Goal: Transaction & Acquisition: Purchase product/service

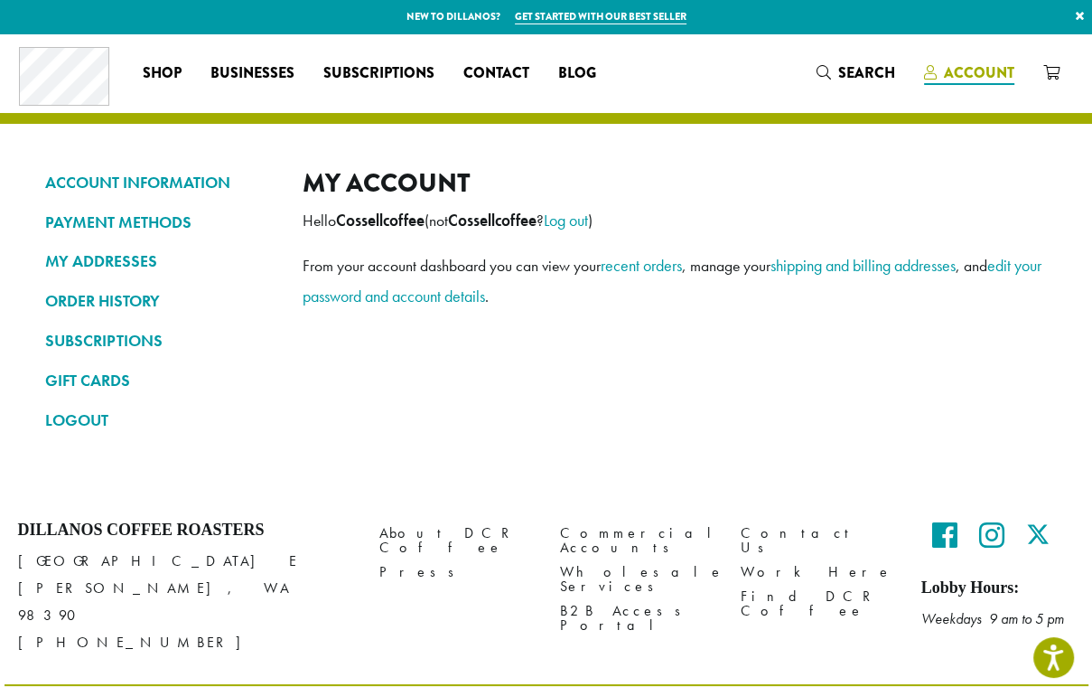
click at [930, 79] on icon at bounding box center [930, 72] width 13 height 14
click at [0, 0] on icon at bounding box center [0, 0] width 0 height 0
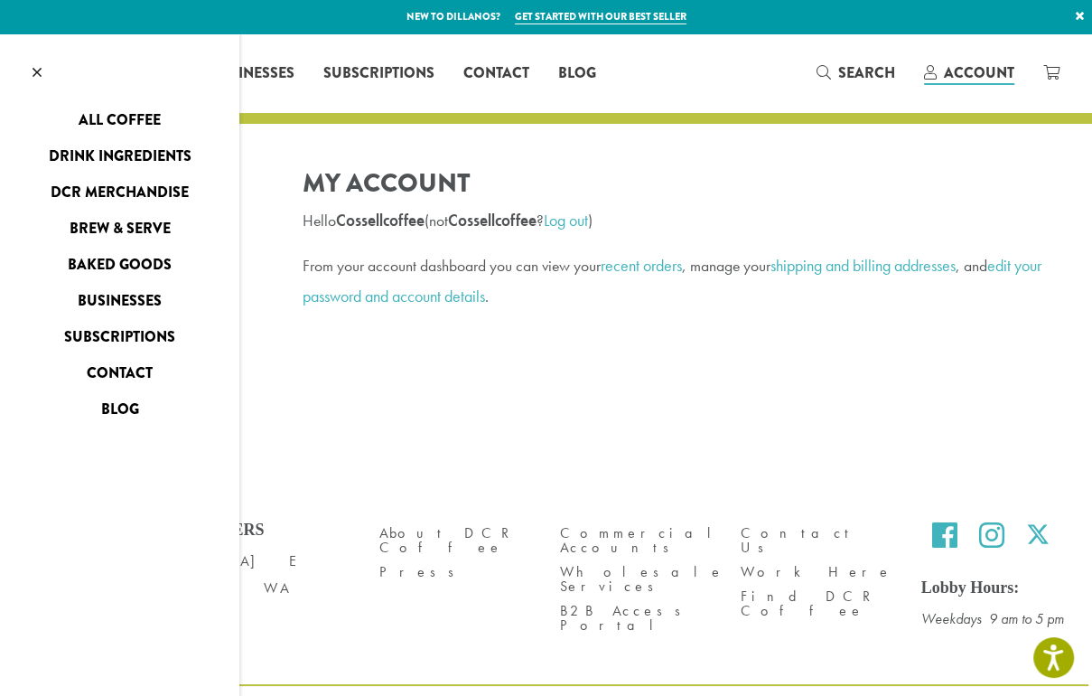
click at [118, 135] on link "All Coffee" at bounding box center [119, 120] width 239 height 29
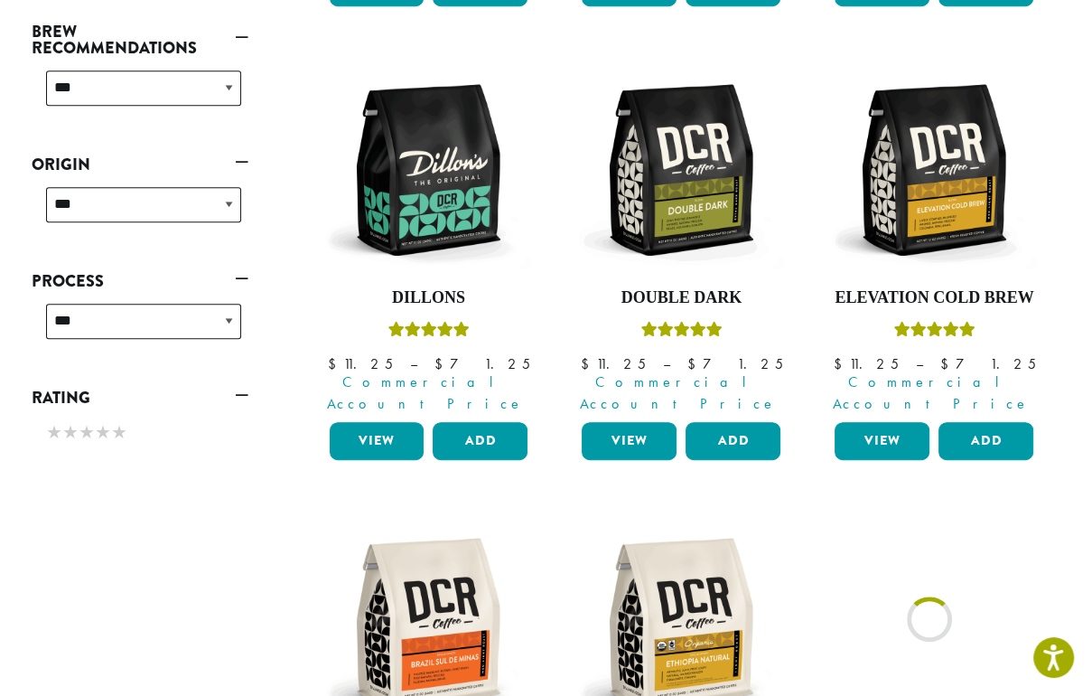
scroll to position [723, 0]
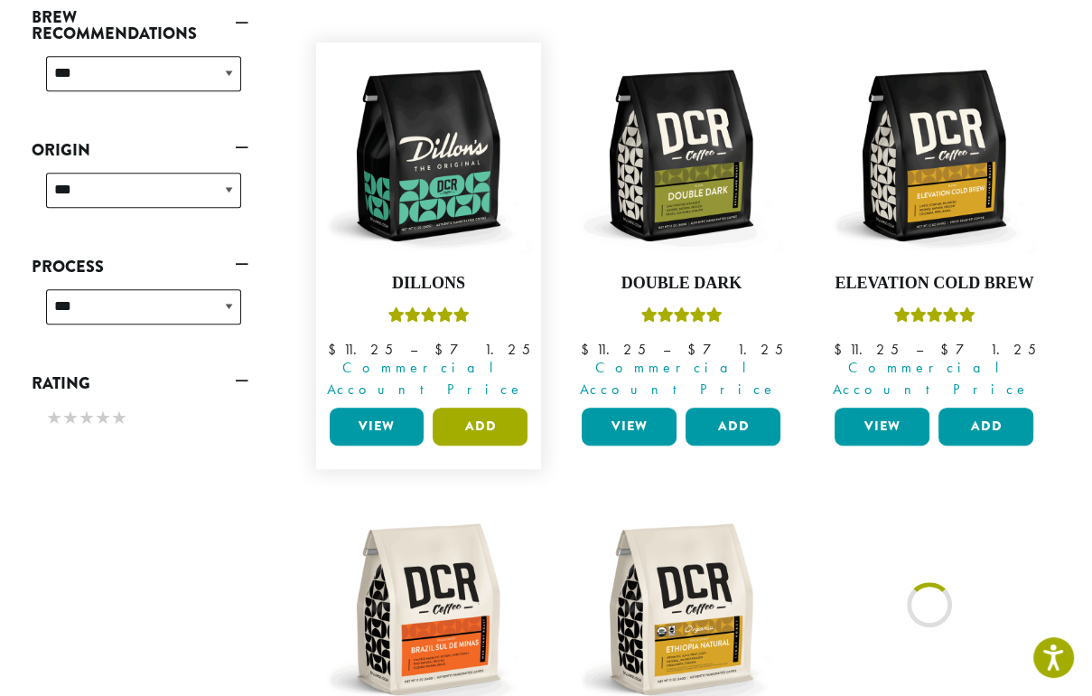
click at [528, 445] on button "Add" at bounding box center [480, 426] width 95 height 38
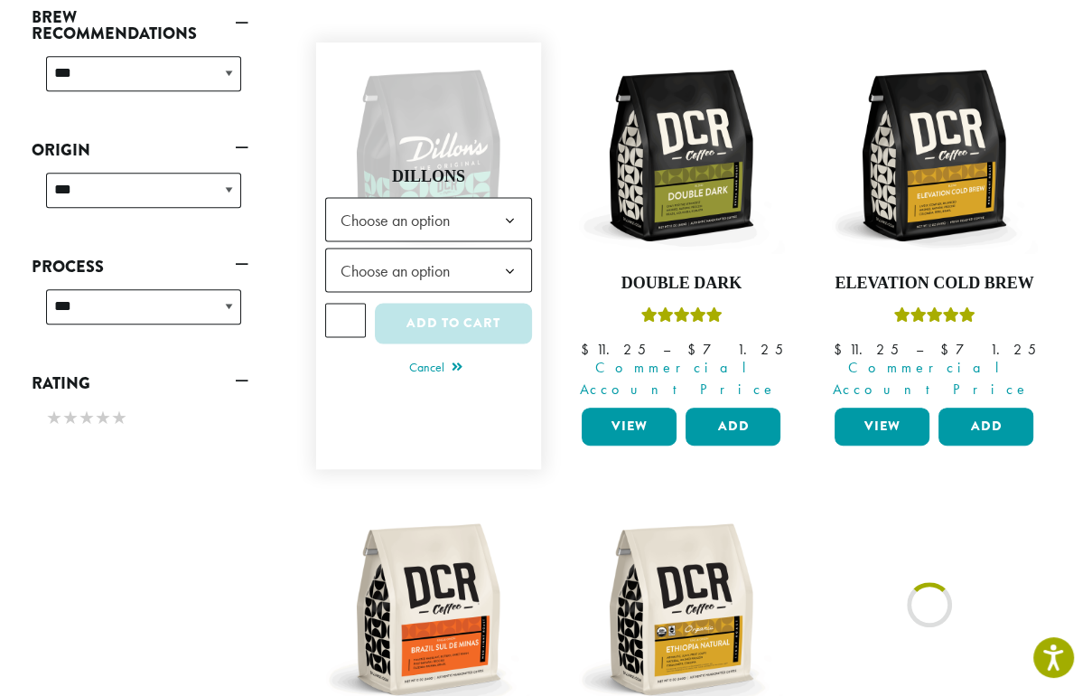
click at [531, 242] on b at bounding box center [509, 220] width 44 height 44
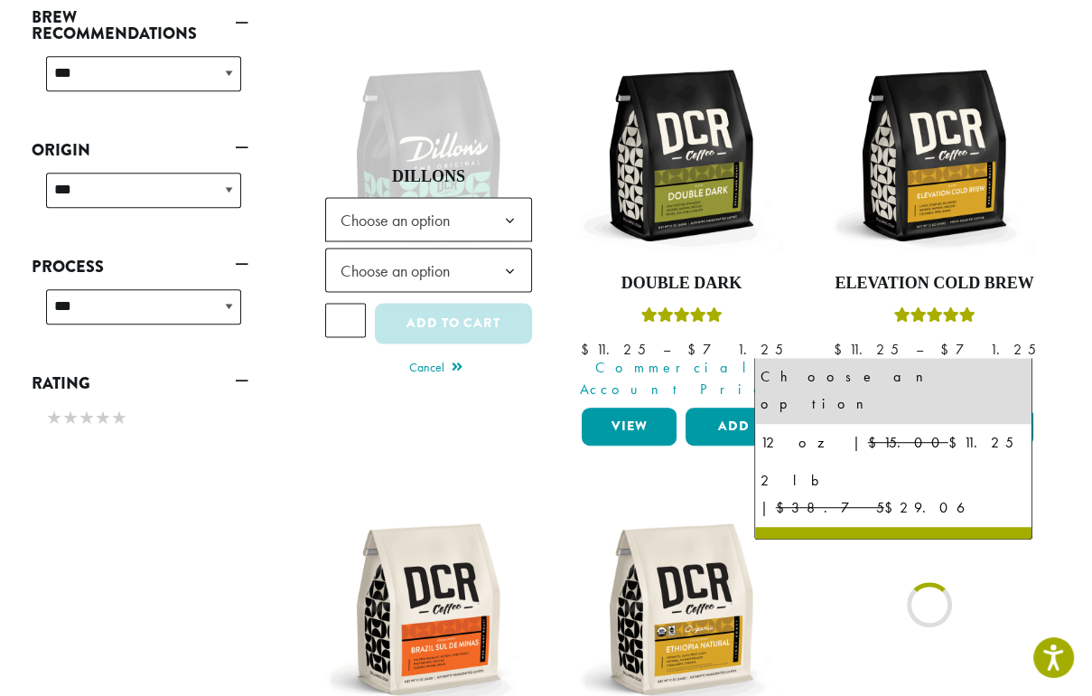
select select "**********"
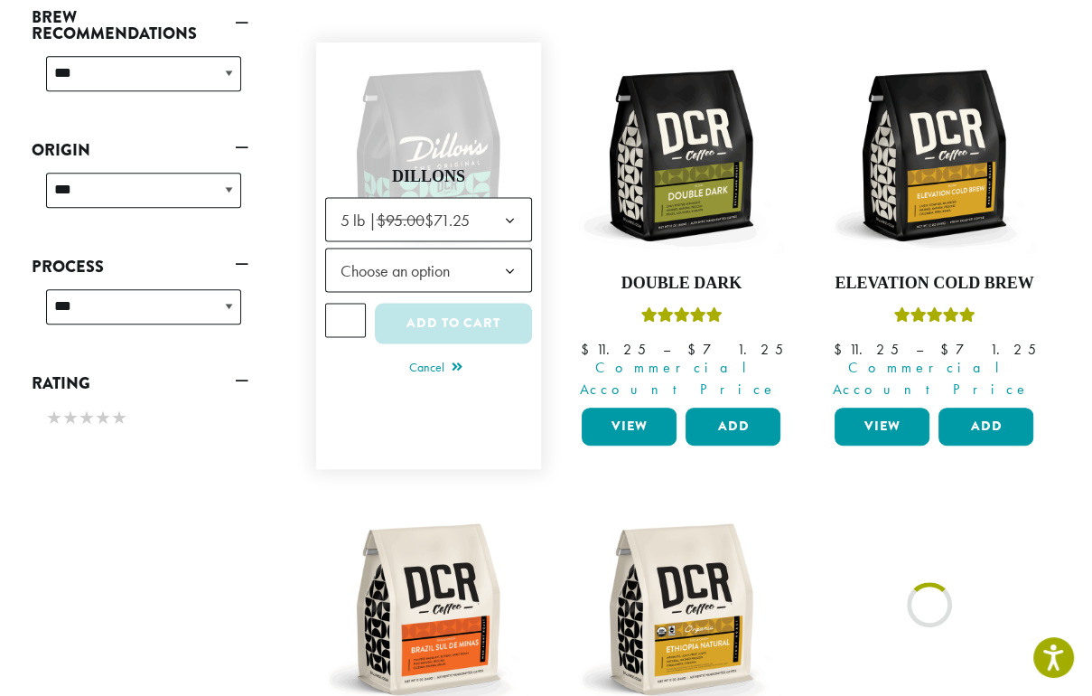
click at [531, 293] on b at bounding box center [509, 270] width 44 height 44
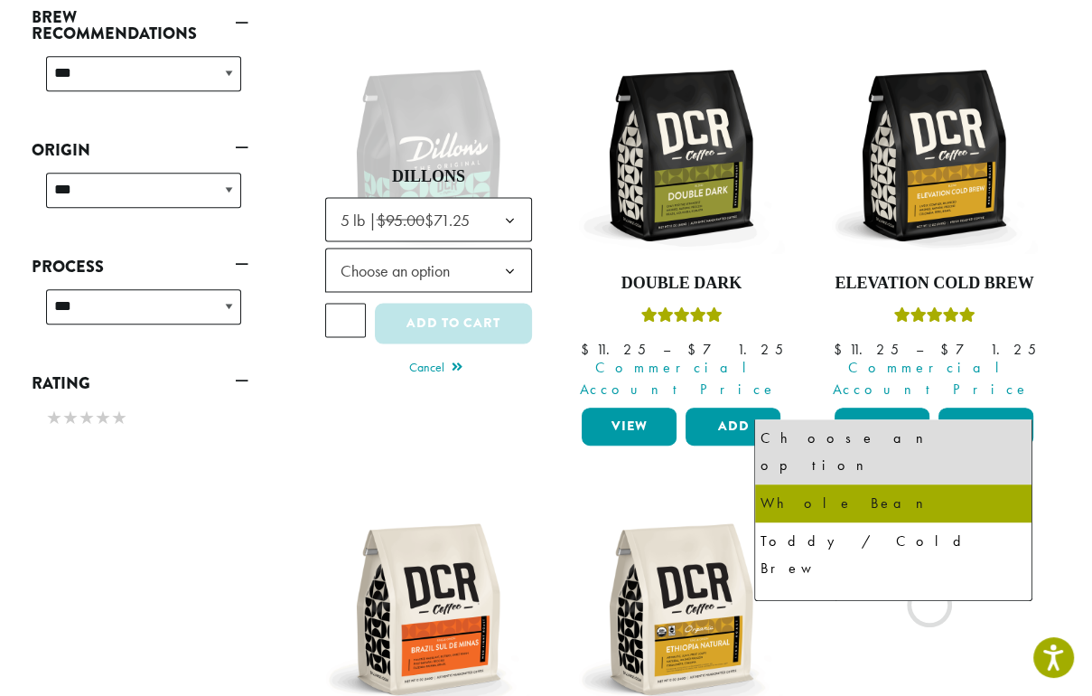
select select "**********"
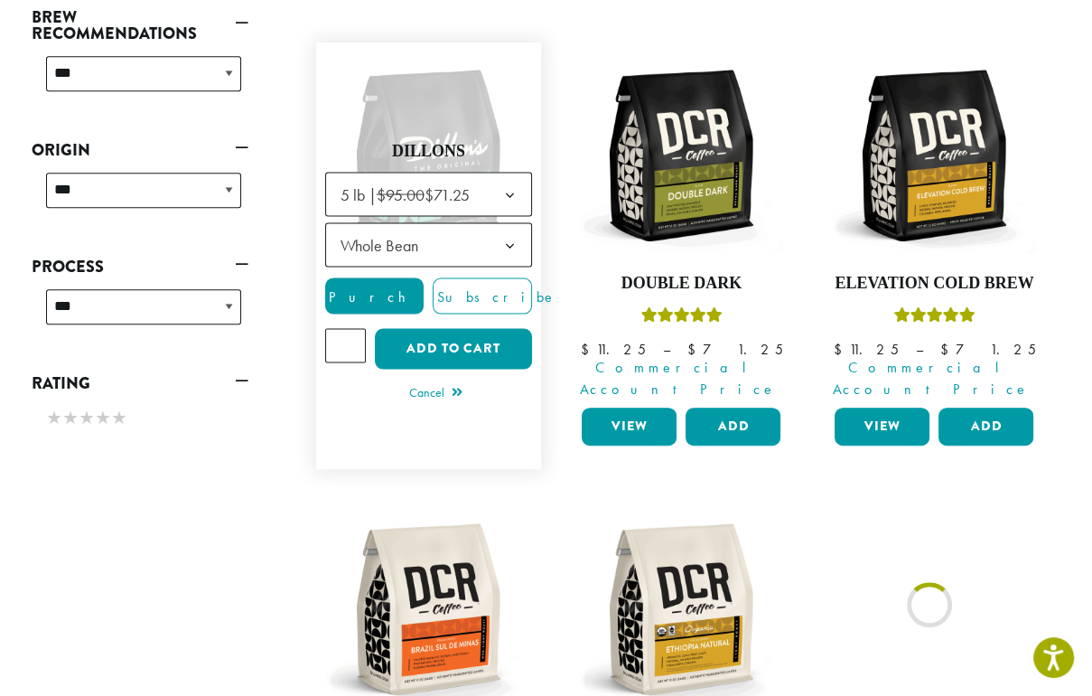
click at [367, 362] on input "*" at bounding box center [346, 345] width 42 height 34
type input "*"
click at [532, 369] on button "Add to cart" at bounding box center [453, 348] width 157 height 41
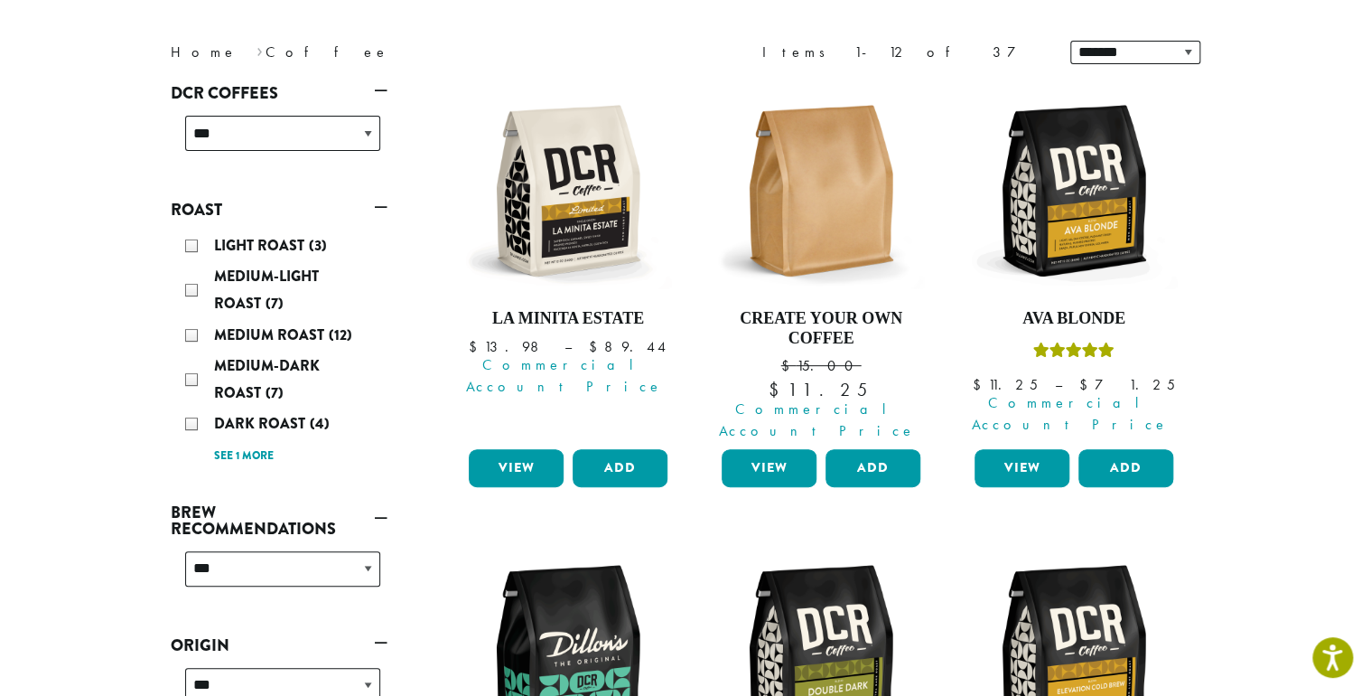
scroll to position [240, 0]
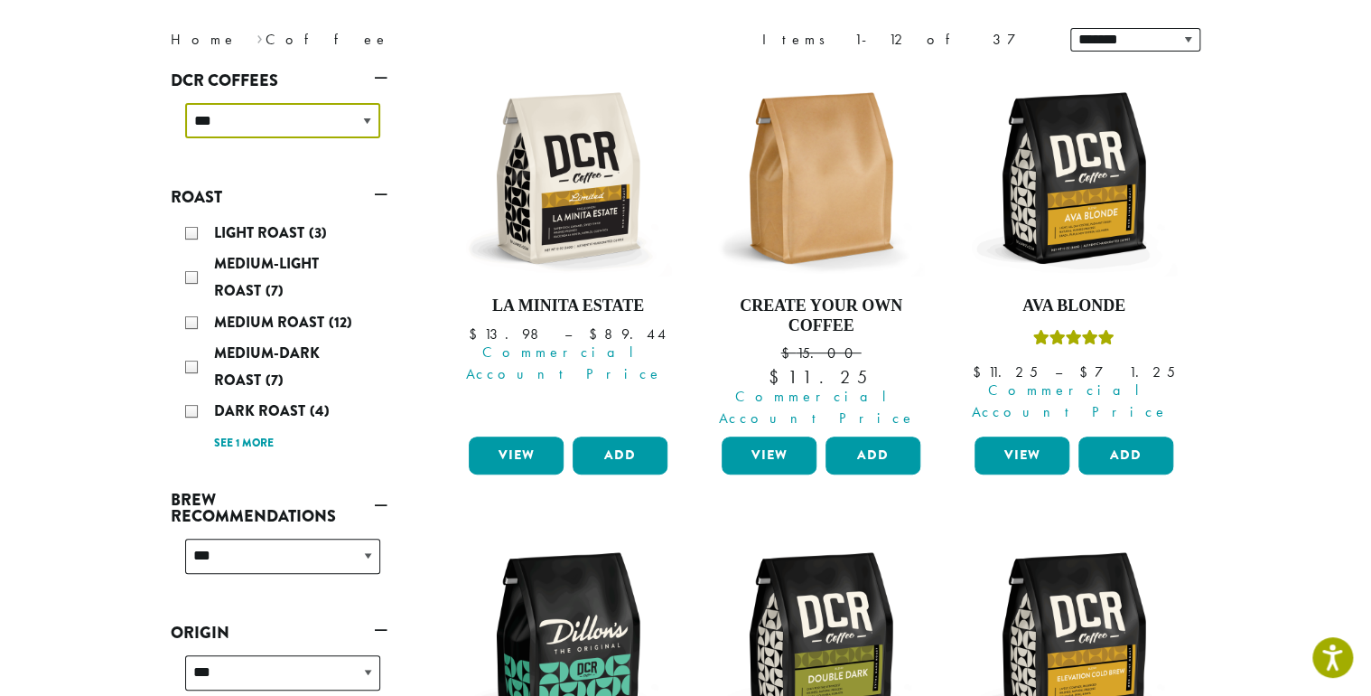
click at [185, 138] on select "**********" at bounding box center [282, 120] width 195 height 35
select select "**********"
click at [185, 138] on select "**********" at bounding box center [282, 120] width 195 height 35
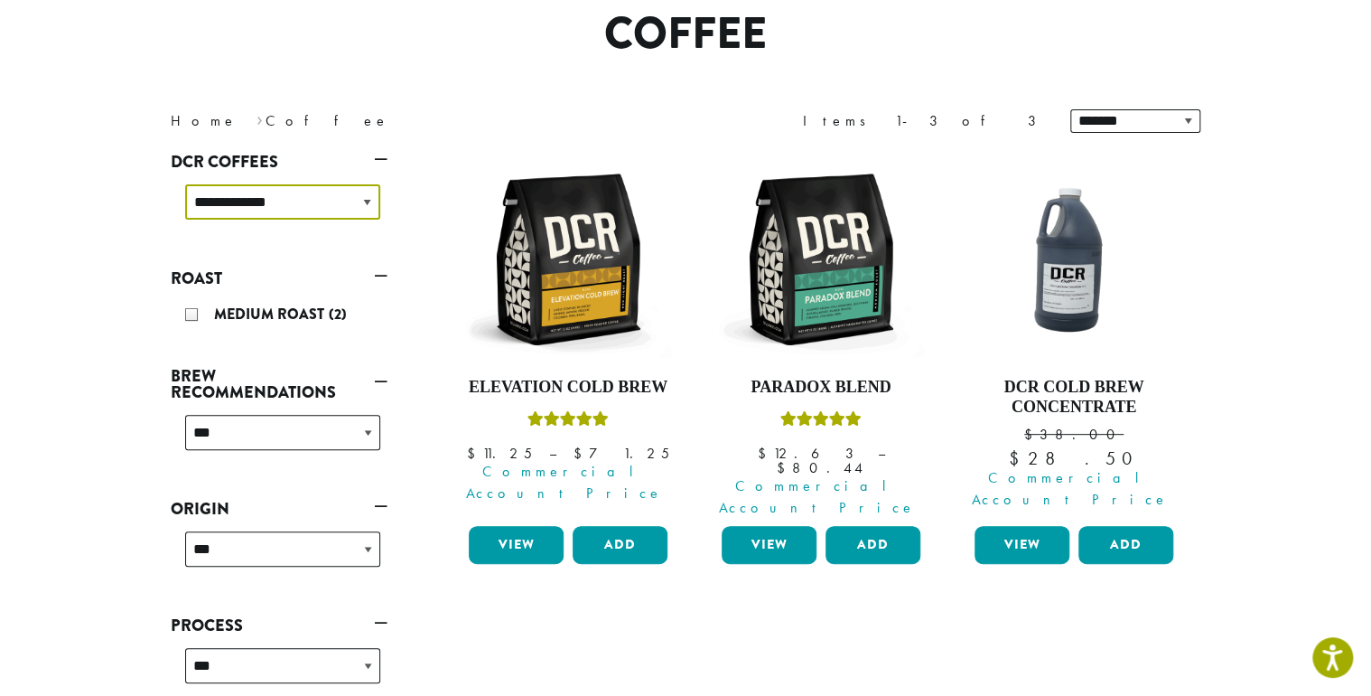
scroll to position [147, 0]
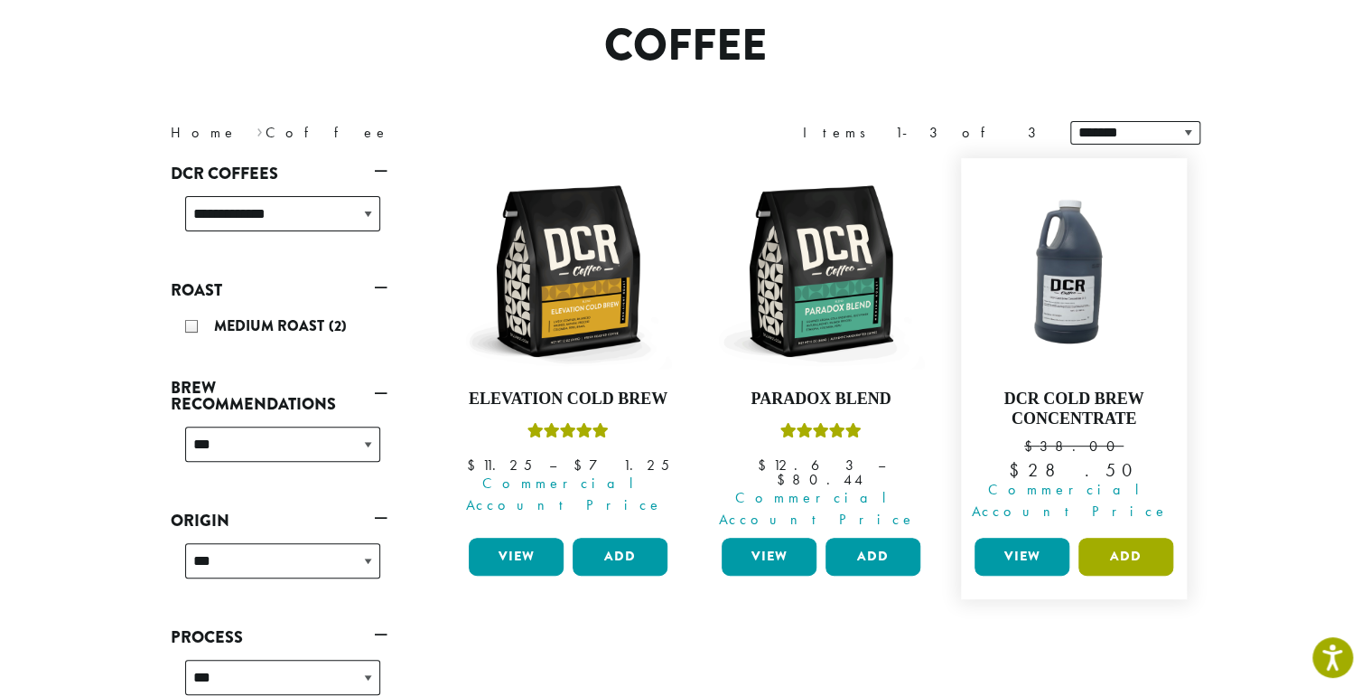
click at [1091, 575] on button "Add" at bounding box center [1126, 556] width 95 height 38
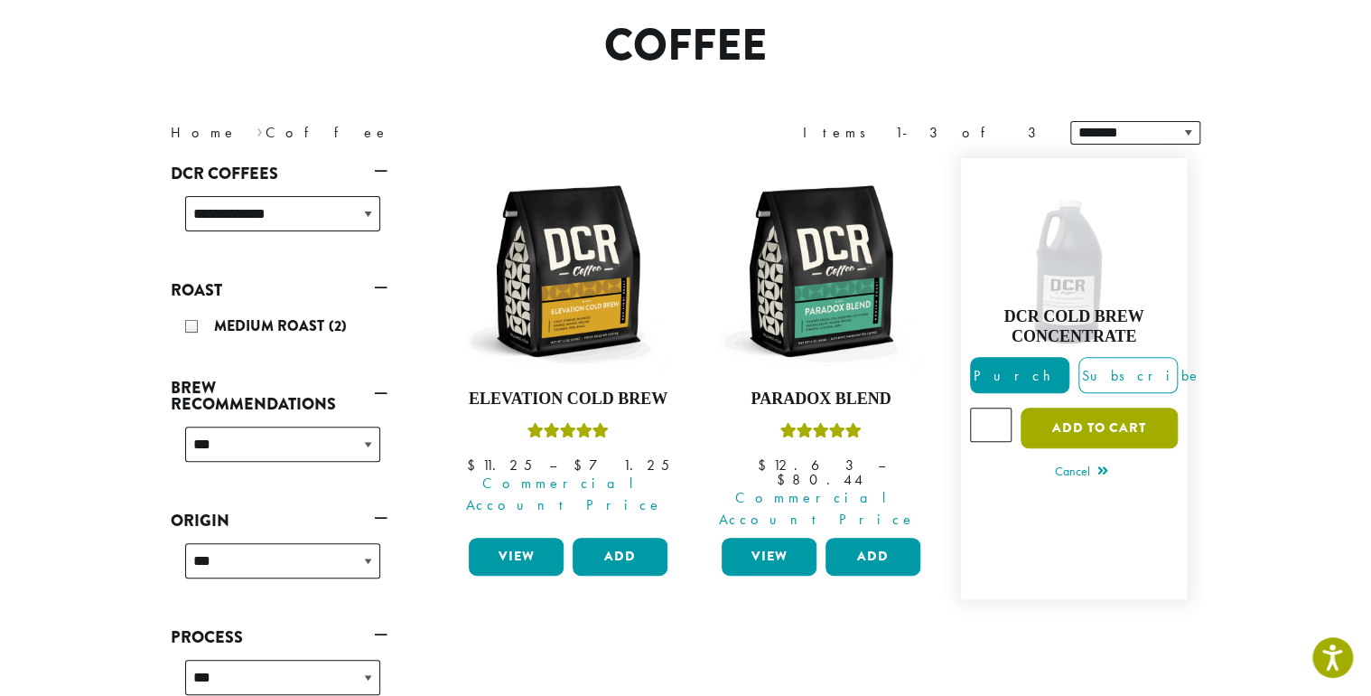
click at [1091, 448] on button "Add to cart" at bounding box center [1099, 427] width 157 height 41
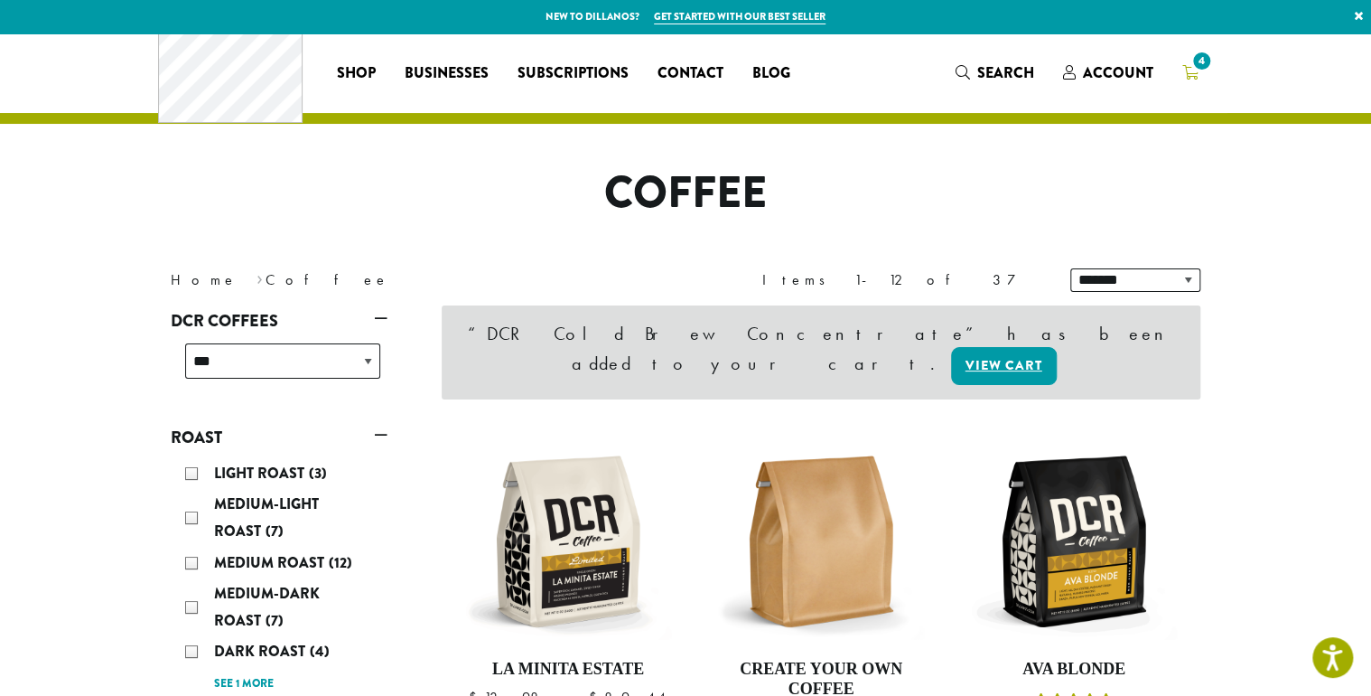
click at [1214, 70] on span "4" at bounding box center [1202, 61] width 24 height 24
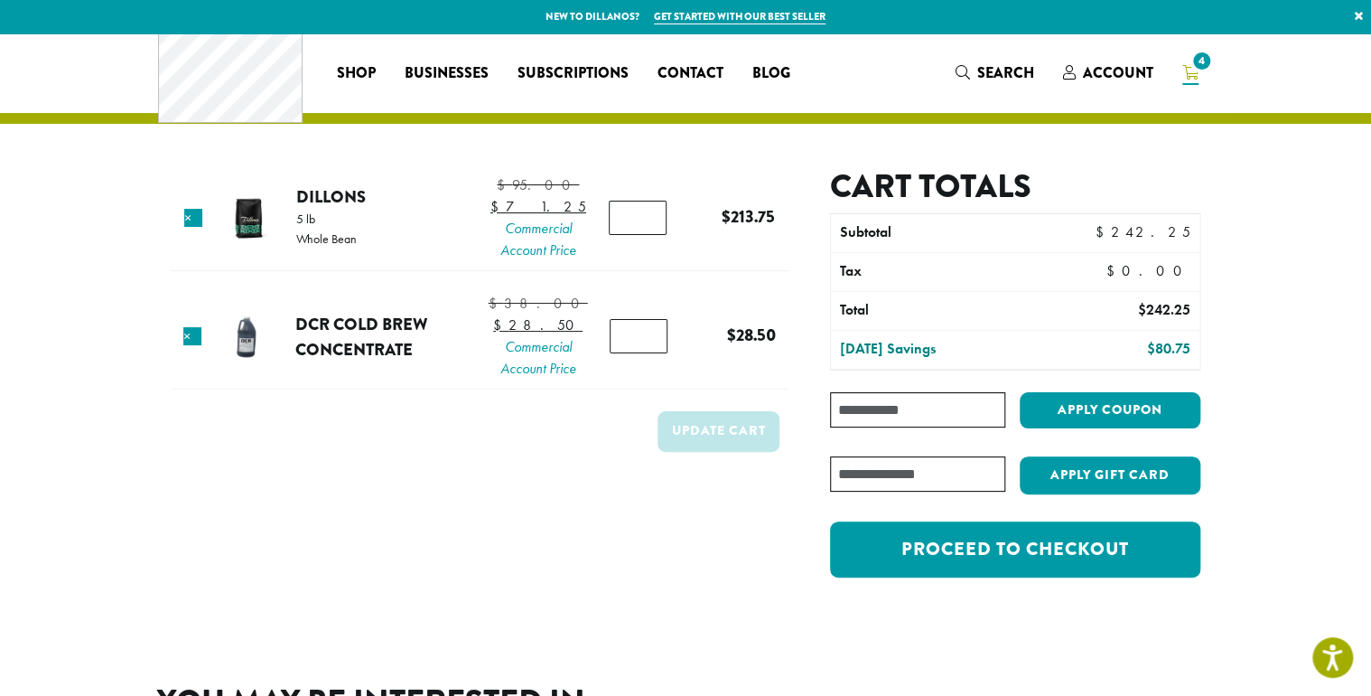
click at [1005, 427] on input "Coupon:" at bounding box center [917, 409] width 175 height 35
type input "********"
click at [1020, 392] on button "Apply coupon" at bounding box center [1110, 410] width 181 height 37
click at [1176, 429] on button "Apply coupon" at bounding box center [1110, 410] width 181 height 37
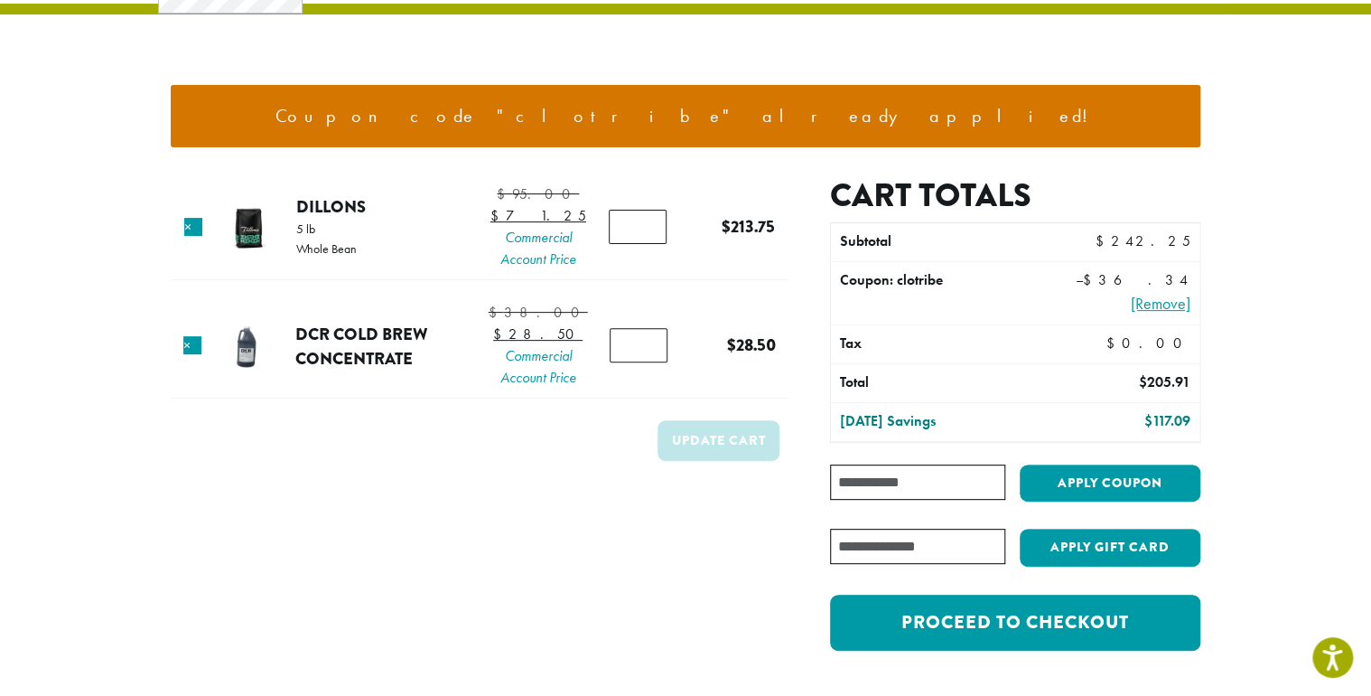
scroll to position [240, 0]
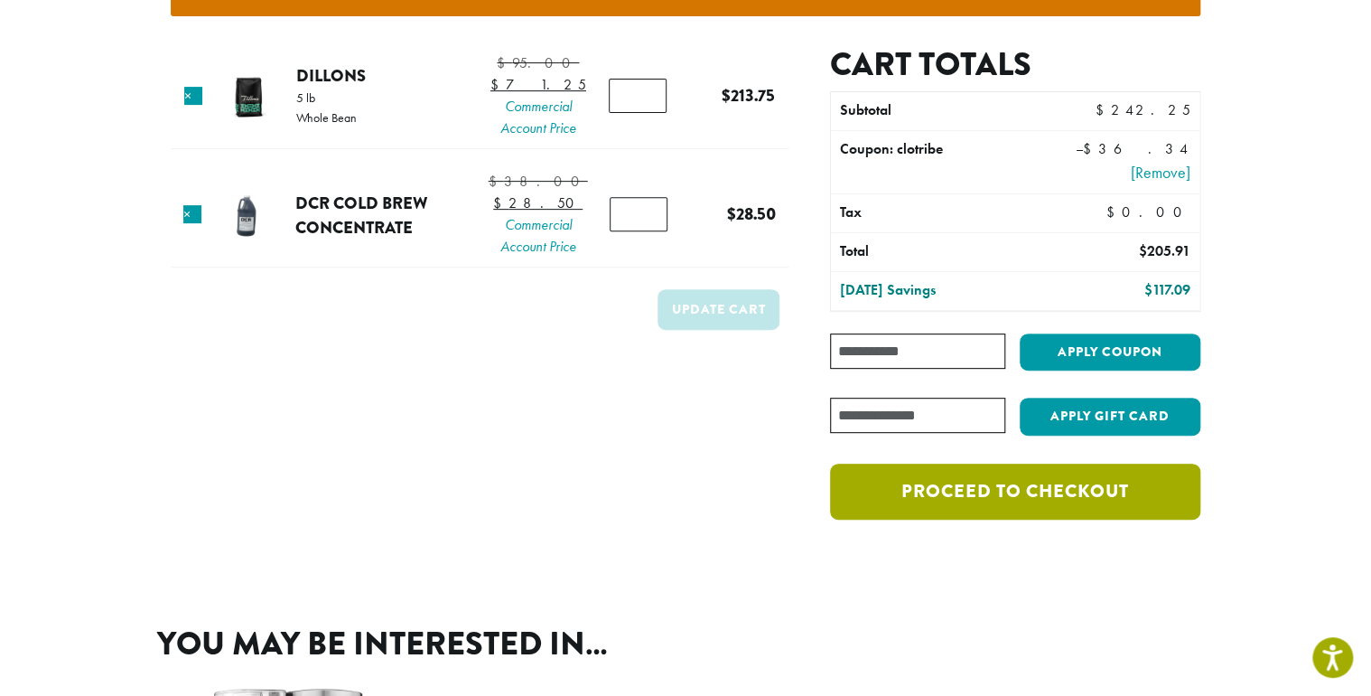
click at [1044, 519] on link "Proceed to checkout" at bounding box center [1015, 491] width 370 height 56
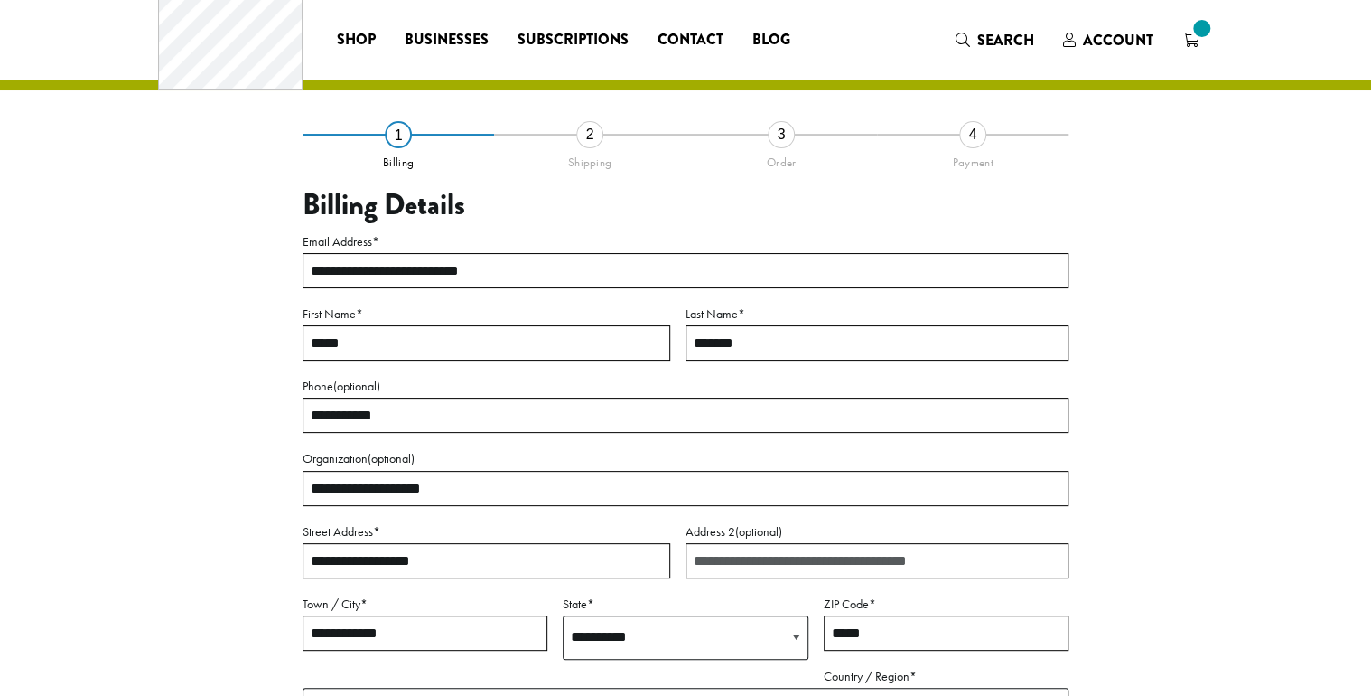
select select "**"
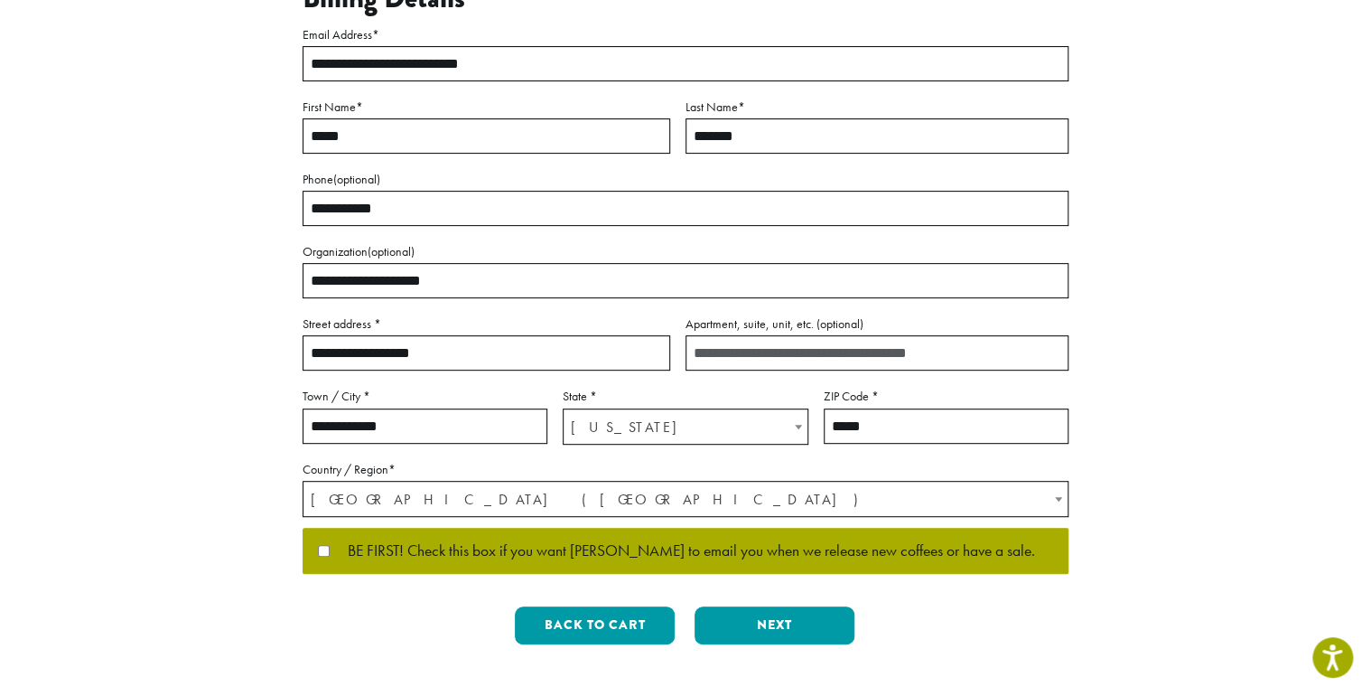
scroll to position [481, 0]
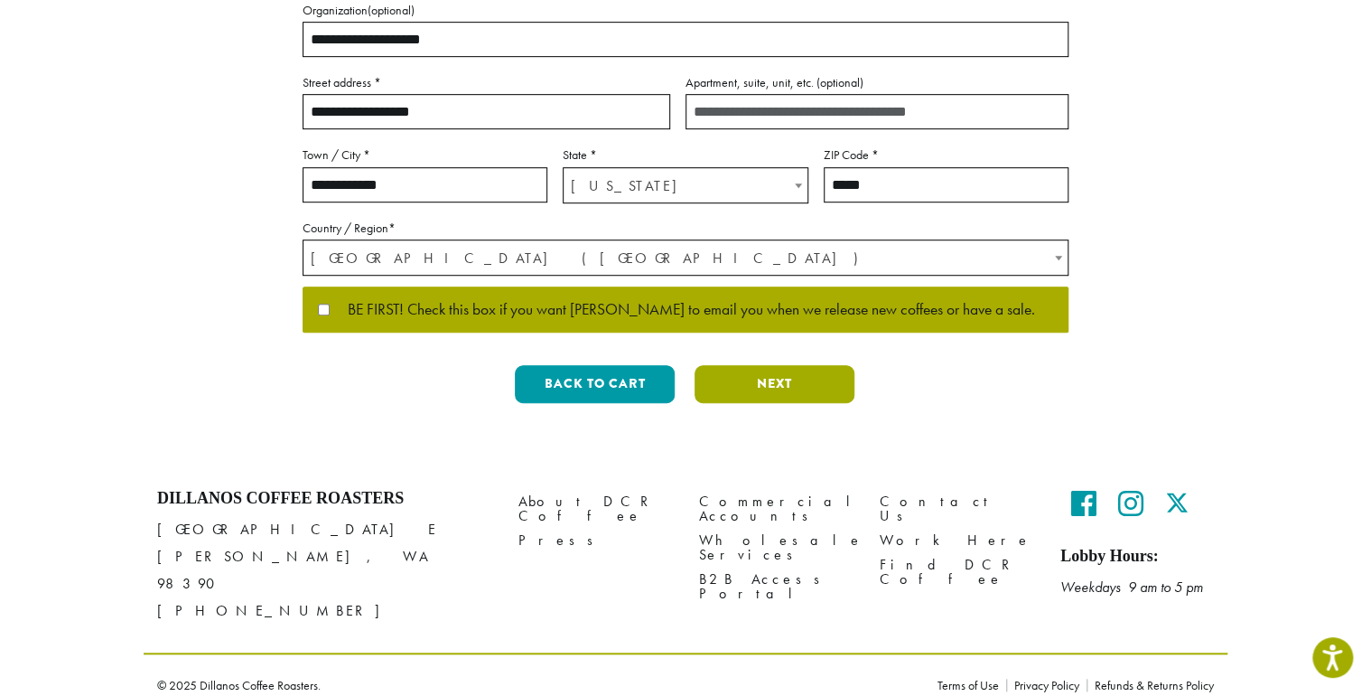
click at [760, 403] on button "Next" at bounding box center [775, 384] width 160 height 38
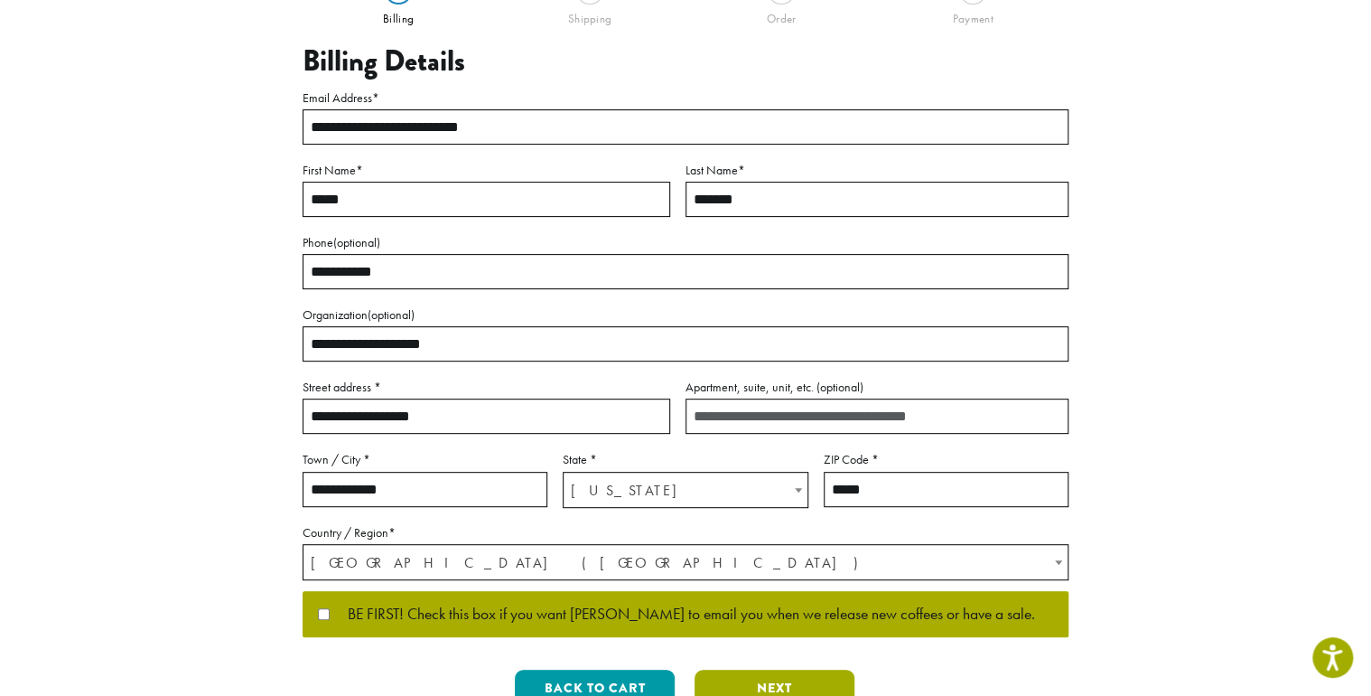
scroll to position [117, 0]
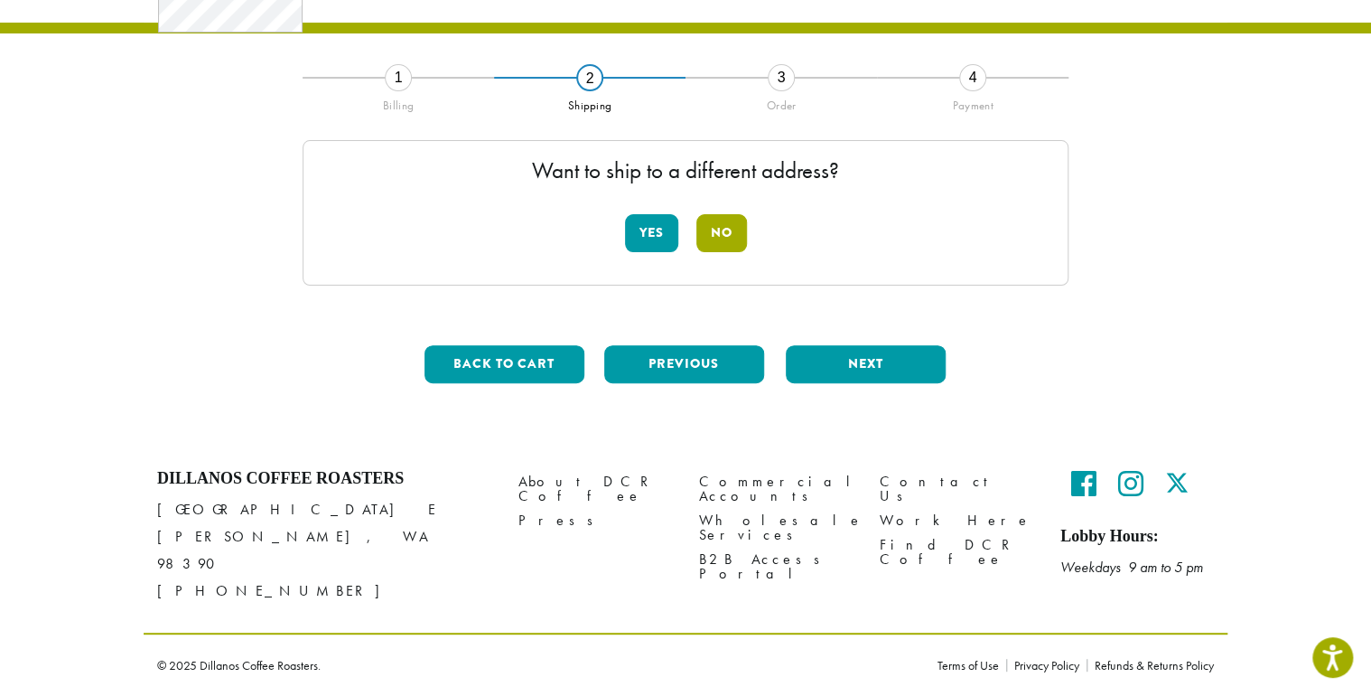
click at [729, 230] on button "No" at bounding box center [721, 233] width 51 height 38
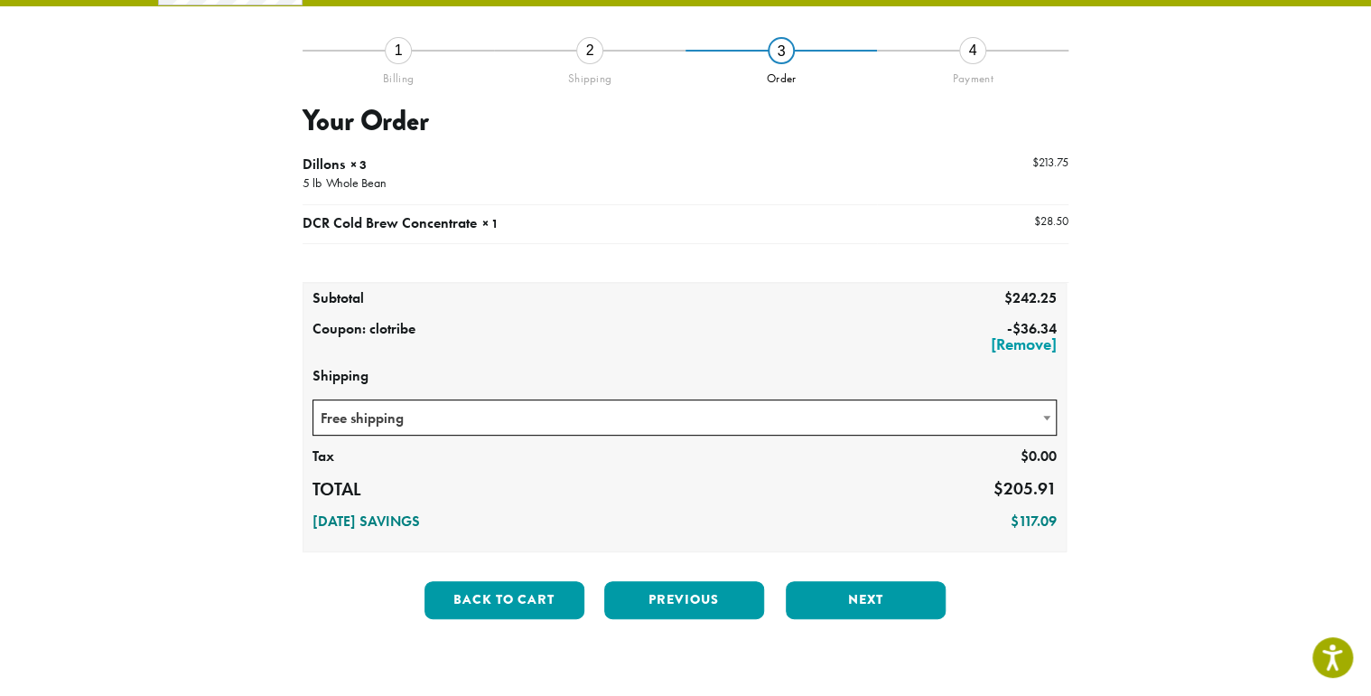
scroll to position [358, 0]
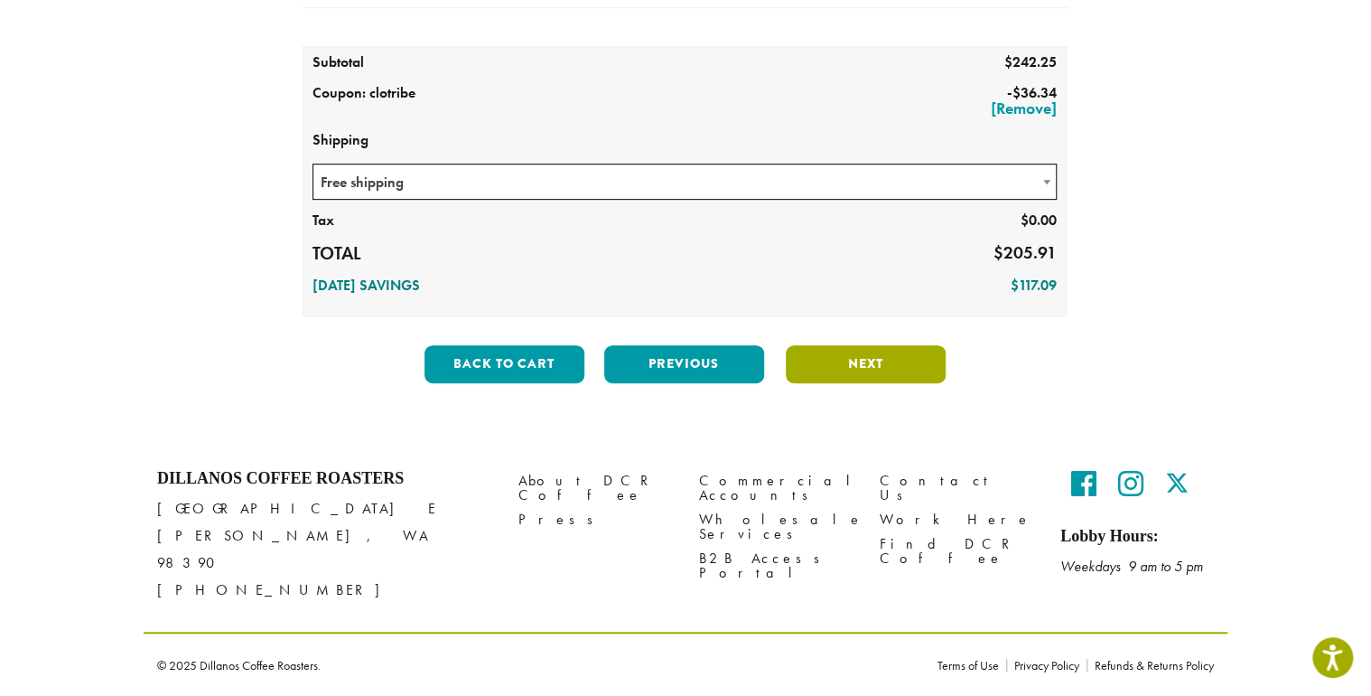
click at [897, 383] on button "Next" at bounding box center [866, 364] width 160 height 38
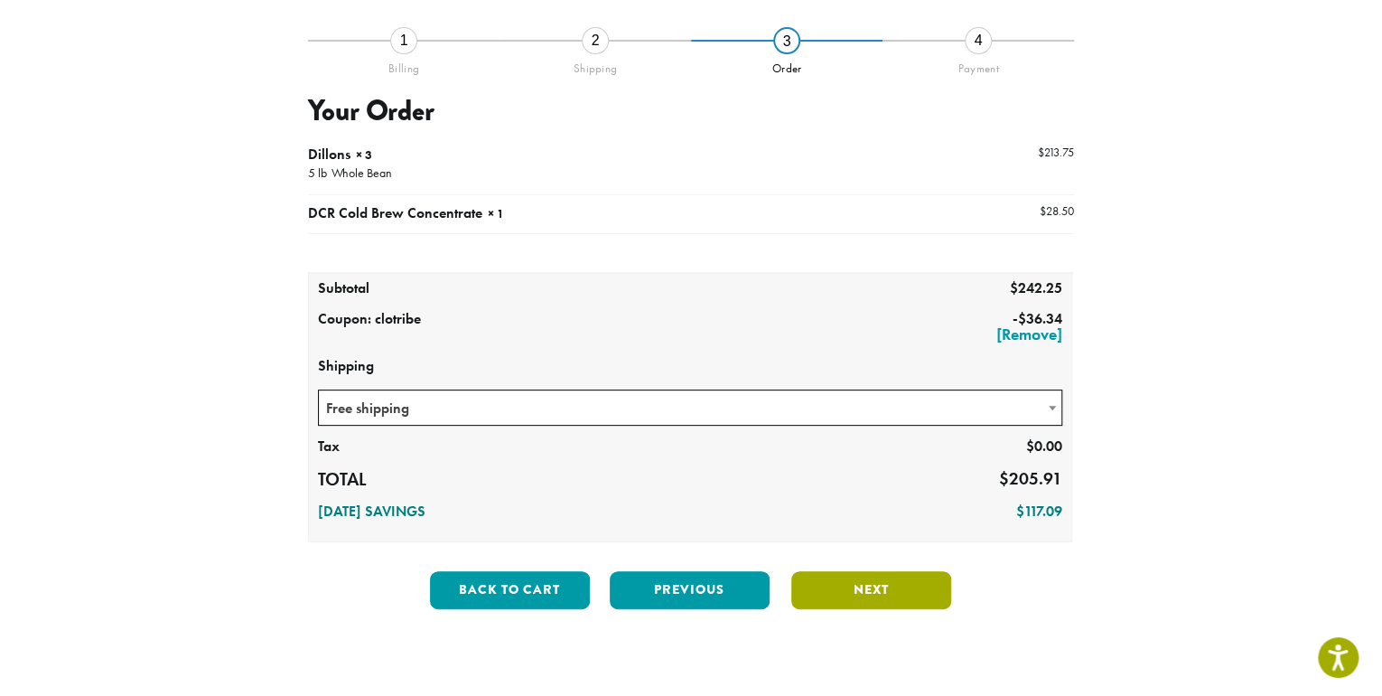
scroll to position [117, 0]
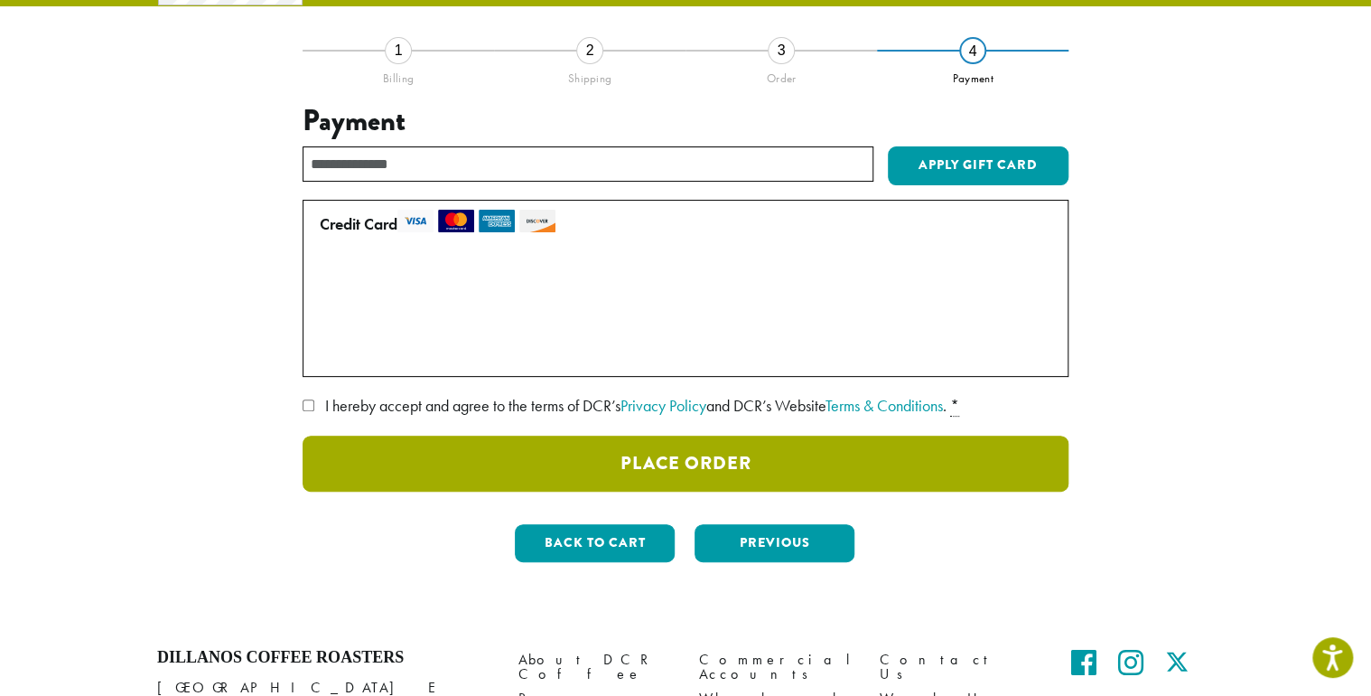
click at [679, 491] on button "Place Order" at bounding box center [686, 463] width 766 height 56
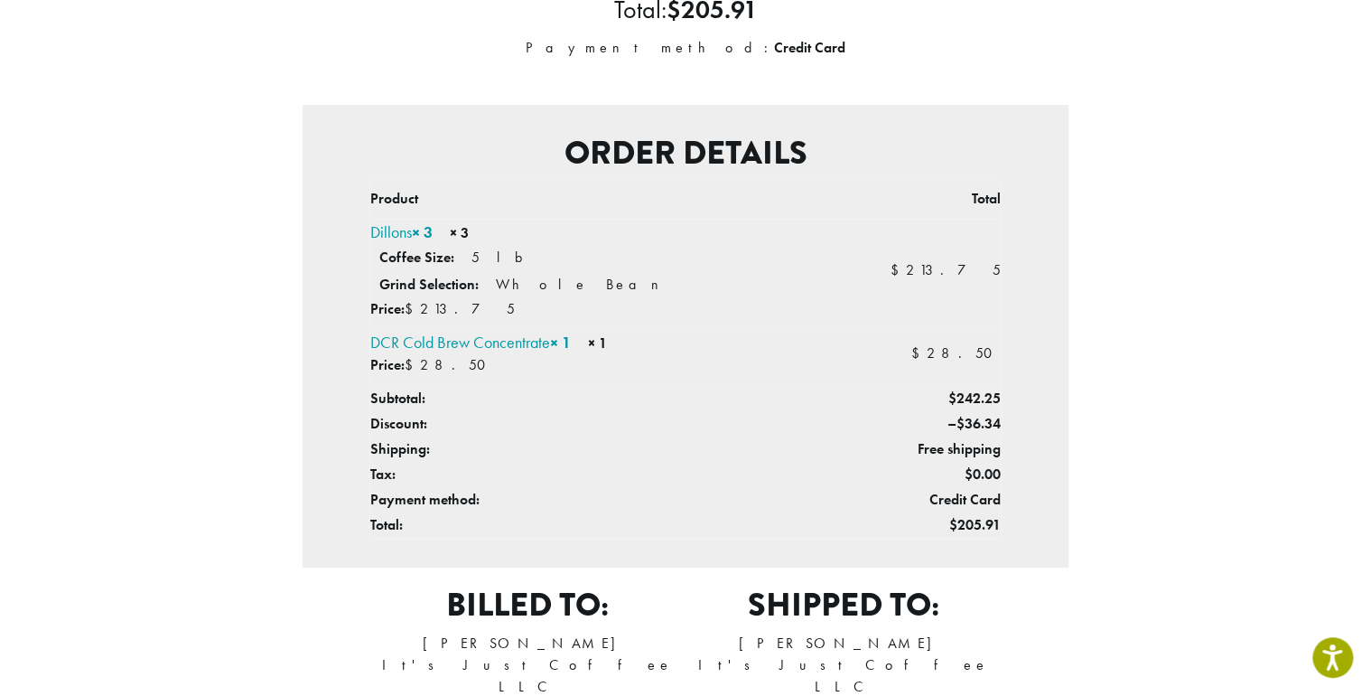
scroll to position [481, 0]
